Goal: Task Accomplishment & Management: Manage account settings

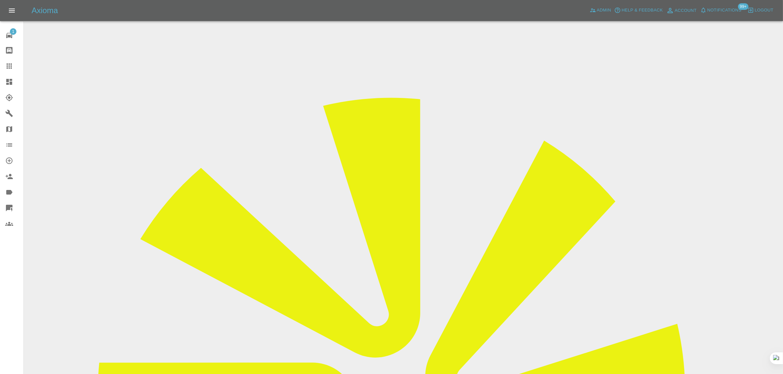
click at [8, 68] on icon at bounding box center [9, 66] width 8 height 8
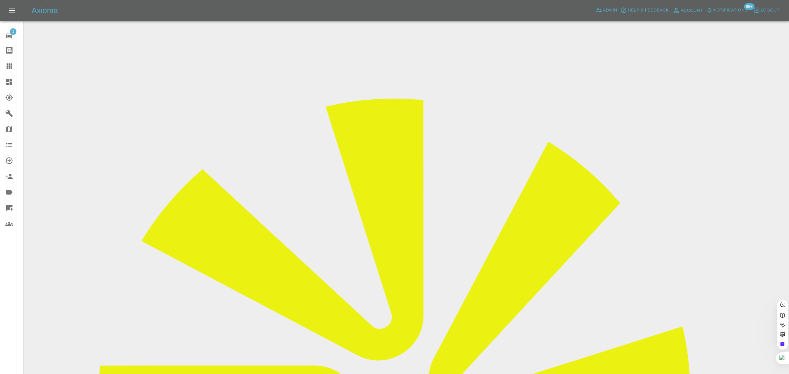
paste input "[EMAIL_ADDRESS][DOMAIN_NAME]"
type input "[EMAIL_ADDRESS][DOMAIN_NAME]"
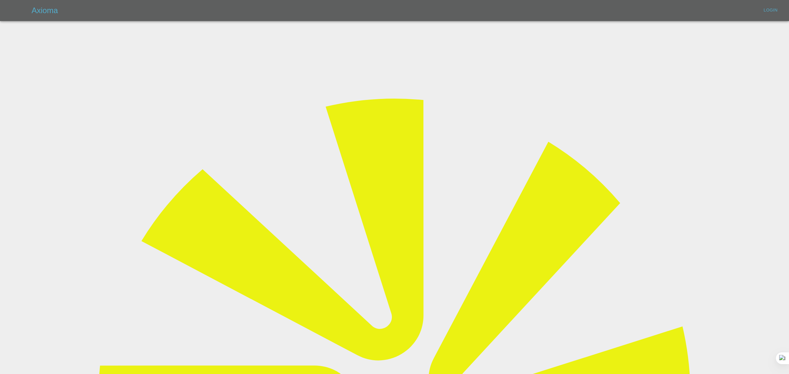
type input "[EMAIL_ADDRESS][DOMAIN_NAME]"
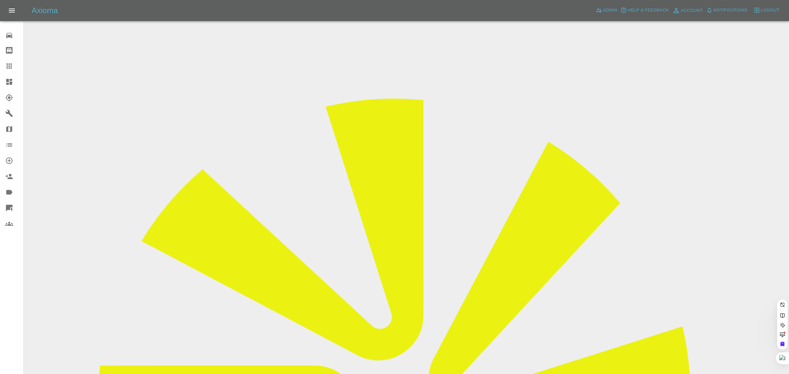
paste input "[EMAIL_ADDRESS][DOMAIN_NAME]"
type input "[EMAIL_ADDRESS][DOMAIN_NAME]"
